Goal: Check status: Check status

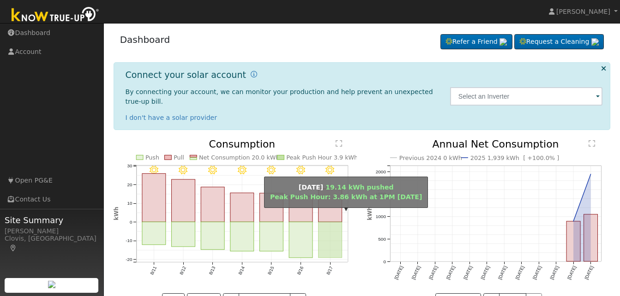
click at [331, 226] on rect "onclick=""" at bounding box center [330, 240] width 24 height 36
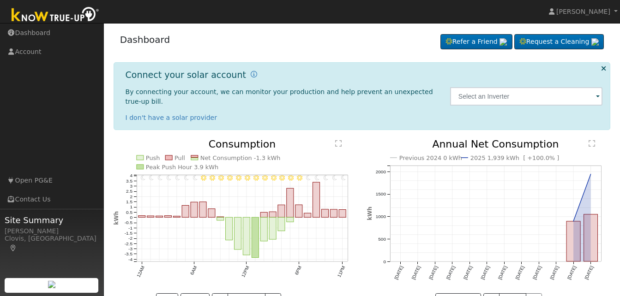
scroll to position [21, 0]
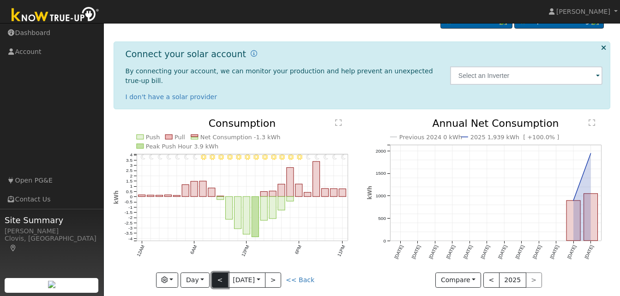
click at [216, 273] on button "<" at bounding box center [220, 281] width 16 height 16
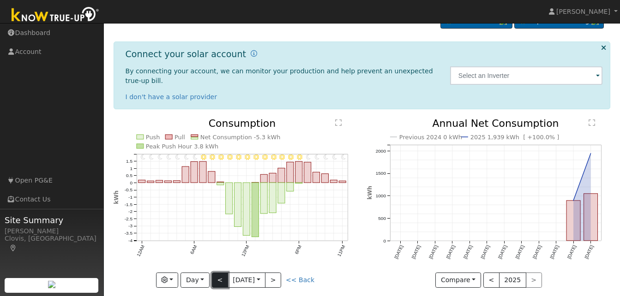
click at [217, 273] on button "<" at bounding box center [220, 281] width 16 height 16
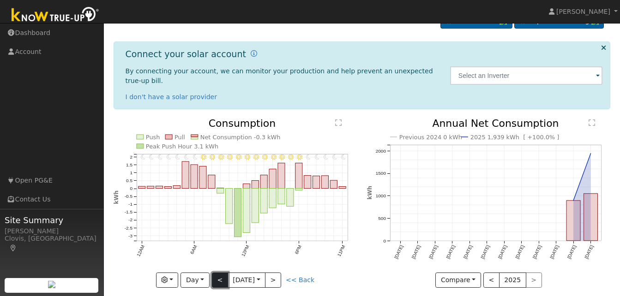
click at [223, 273] on button "<" at bounding box center [220, 281] width 16 height 16
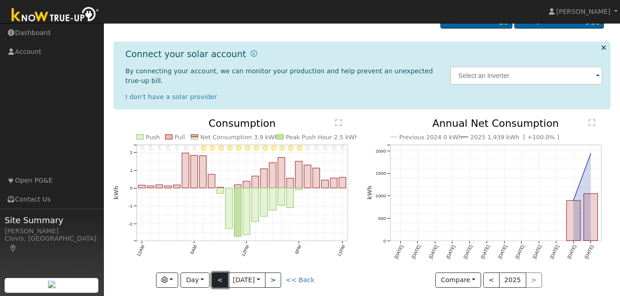
click at [222, 273] on button "<" at bounding box center [220, 281] width 16 height 16
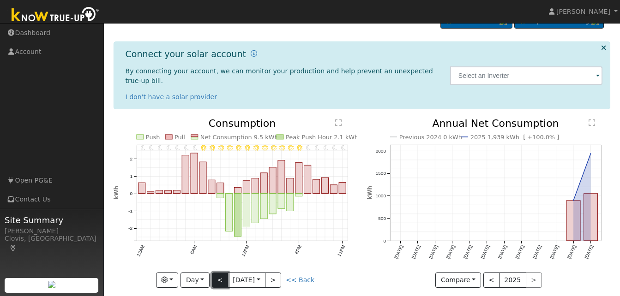
click at [220, 273] on button "<" at bounding box center [220, 281] width 16 height 16
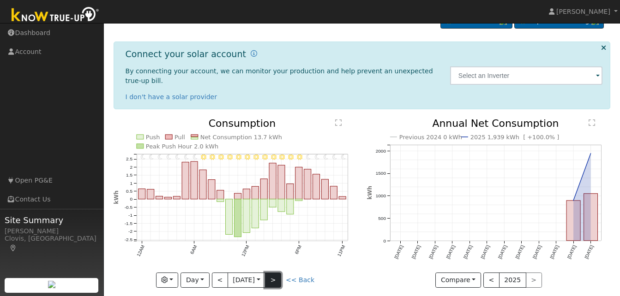
click at [275, 273] on button ">" at bounding box center [273, 281] width 16 height 16
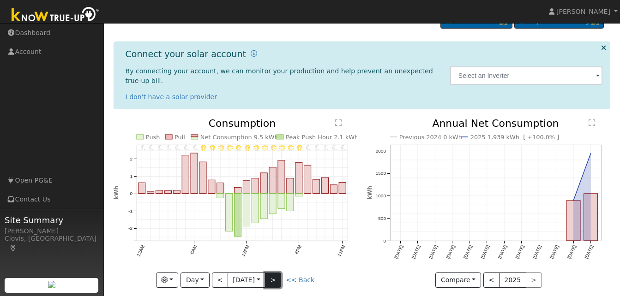
click at [275, 273] on button ">" at bounding box center [273, 281] width 16 height 16
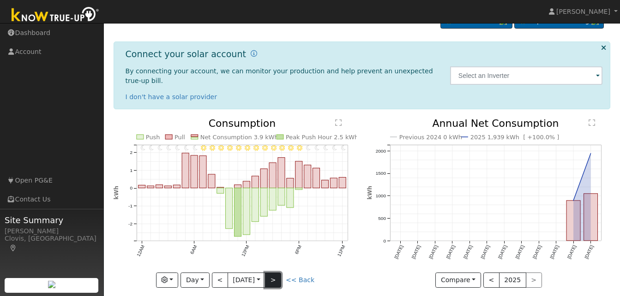
click at [275, 273] on button ">" at bounding box center [273, 281] width 16 height 16
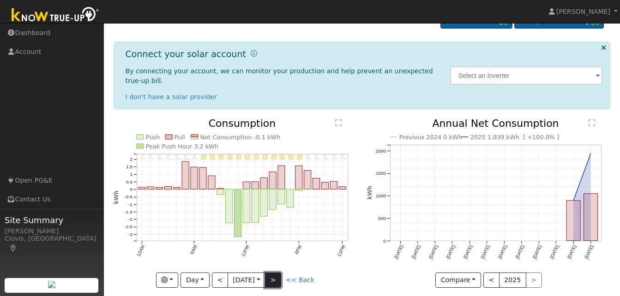
click at [275, 273] on button ">" at bounding box center [273, 281] width 16 height 16
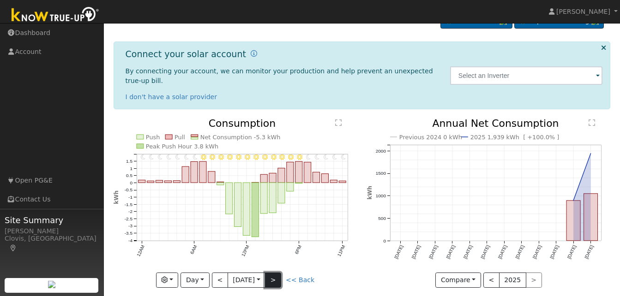
click at [275, 273] on button ">" at bounding box center [273, 281] width 16 height 16
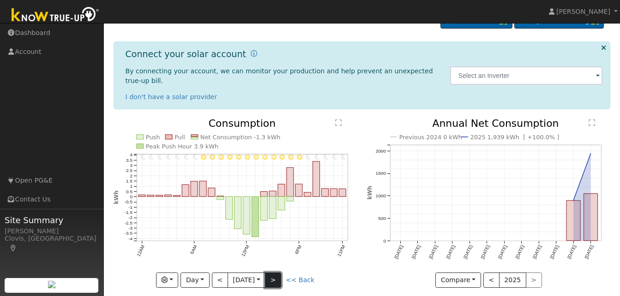
click at [275, 273] on button ">" at bounding box center [273, 281] width 16 height 16
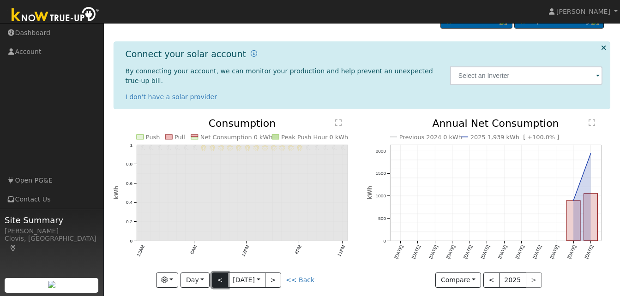
click at [217, 273] on button "<" at bounding box center [220, 281] width 16 height 16
type input "2025-08-17"
